Goal: Task Accomplishment & Management: Manage account settings

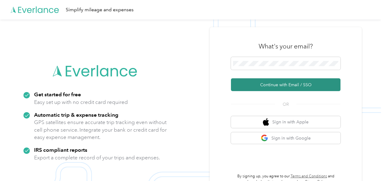
click at [281, 84] on button "Continue with Email / SSO" at bounding box center [285, 84] width 109 height 13
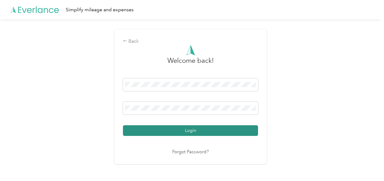
click at [192, 130] on button "Login" at bounding box center [190, 130] width 135 height 11
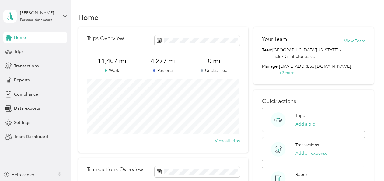
click at [63, 15] on icon at bounding box center [65, 16] width 4 height 2
click at [32, 50] on div "Team dashboard" at bounding box center [25, 50] width 33 height 6
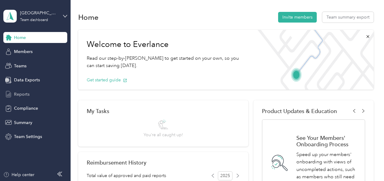
click at [23, 93] on span "Reports" at bounding box center [22, 94] width 16 height 6
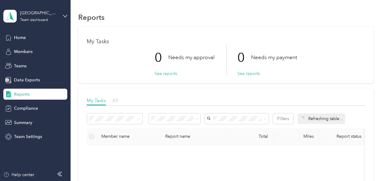
click at [114, 99] on span "All" at bounding box center [115, 100] width 6 height 6
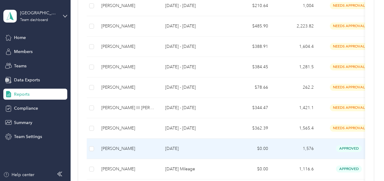
scroll to position [426, 0]
